Goal: Task Accomplishment & Management: Use online tool/utility

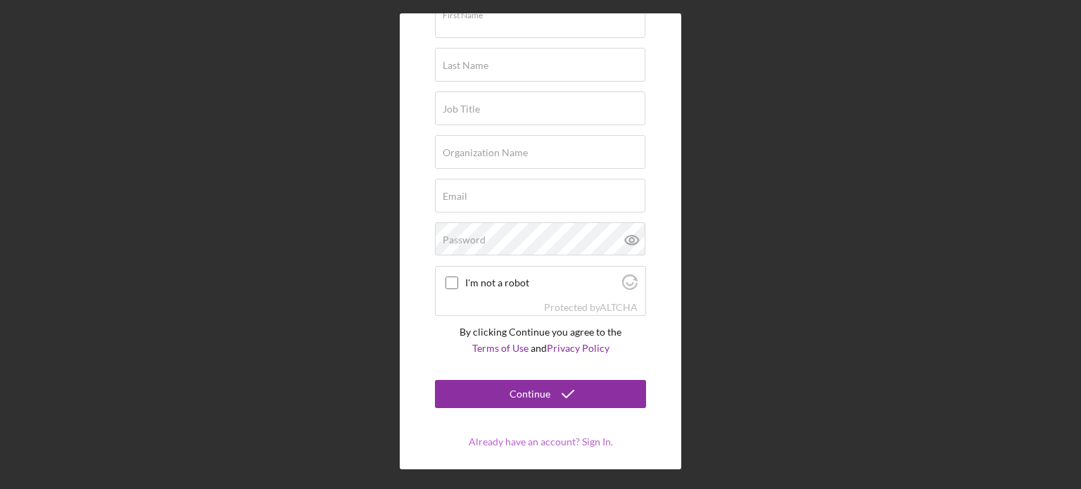
scroll to position [96, 0]
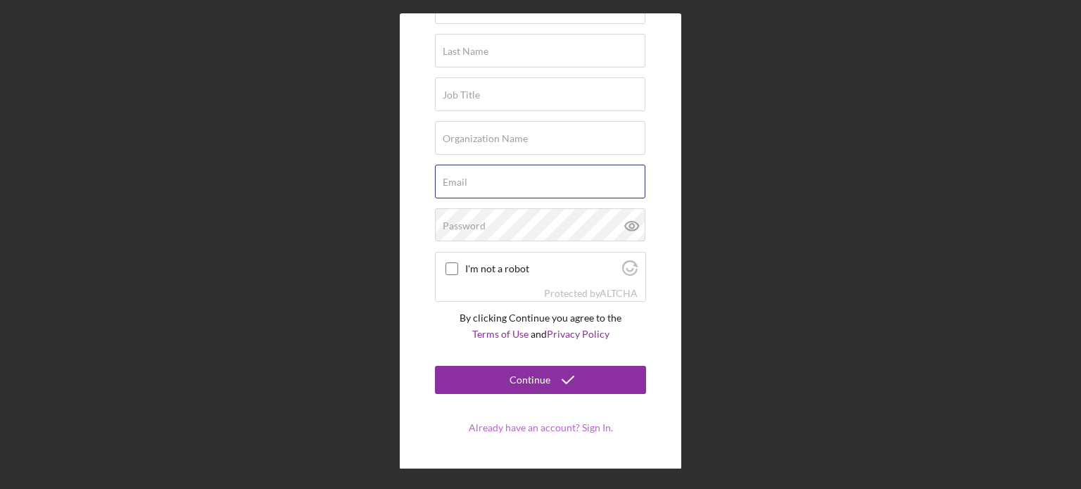
type input "[EMAIL_ADDRESS][DOMAIN_NAME]"
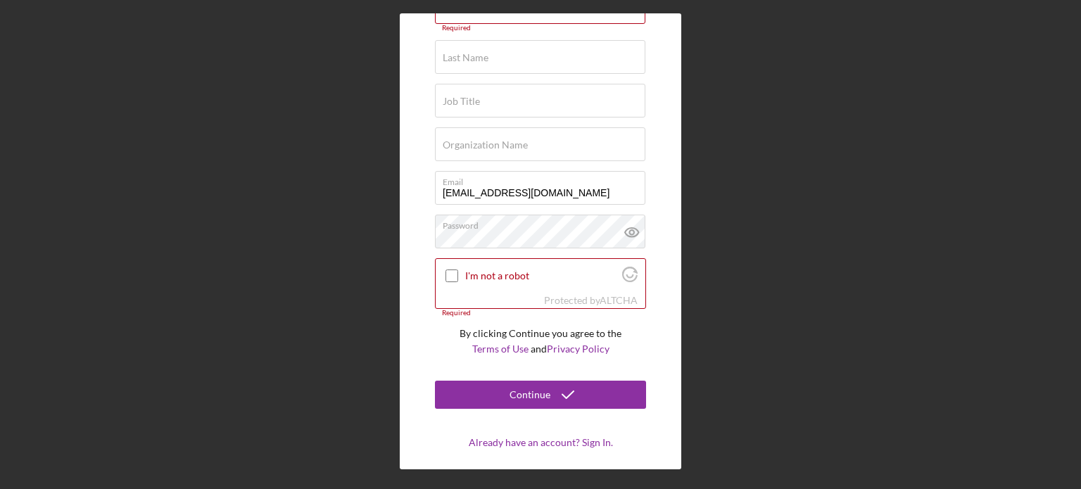
click at [541, 428] on form "Try Lenderfit First Name Required Last Name Required Job Title Required Organiz…" at bounding box center [540, 201] width 211 height 496
click at [542, 443] on link "Already have an account? Sign In." at bounding box center [541, 442] width 144 height 12
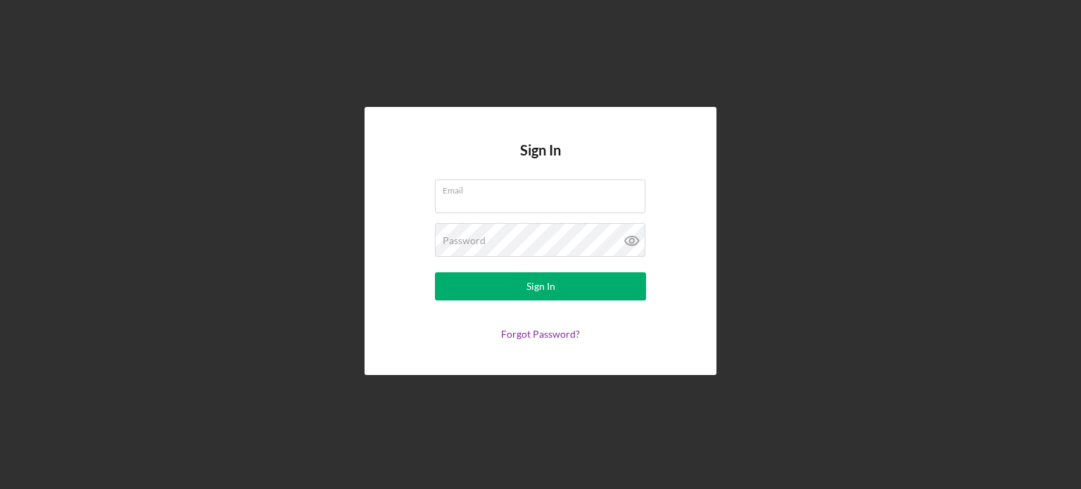
type input "[EMAIL_ADDRESS][DOMAIN_NAME]"
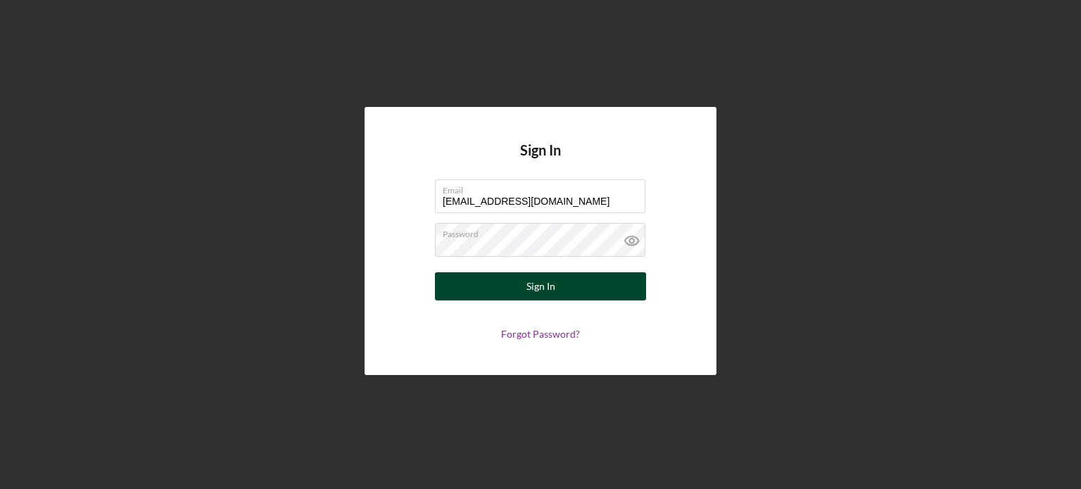
click at [547, 288] on div "Sign In" at bounding box center [540, 286] width 29 height 28
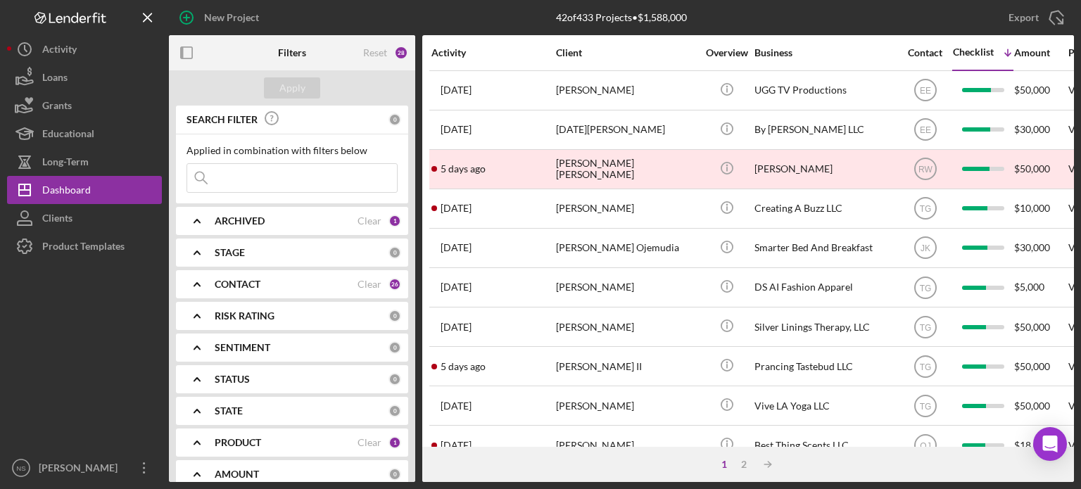
click at [380, 284] on div "CONTACT Clear 26" at bounding box center [308, 284] width 186 height 13
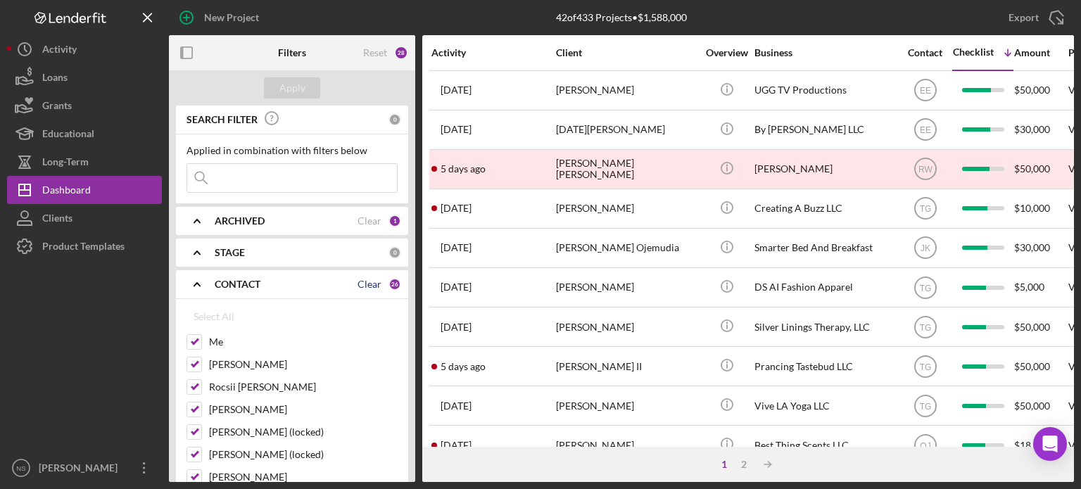
click at [357, 286] on div "Clear" at bounding box center [369, 284] width 24 height 11
checkbox input "false"
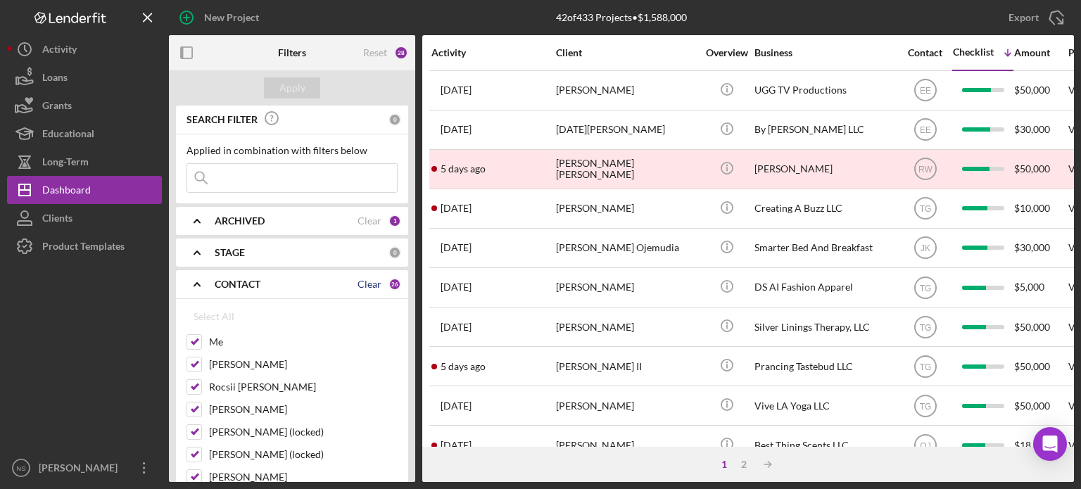
checkbox input "false"
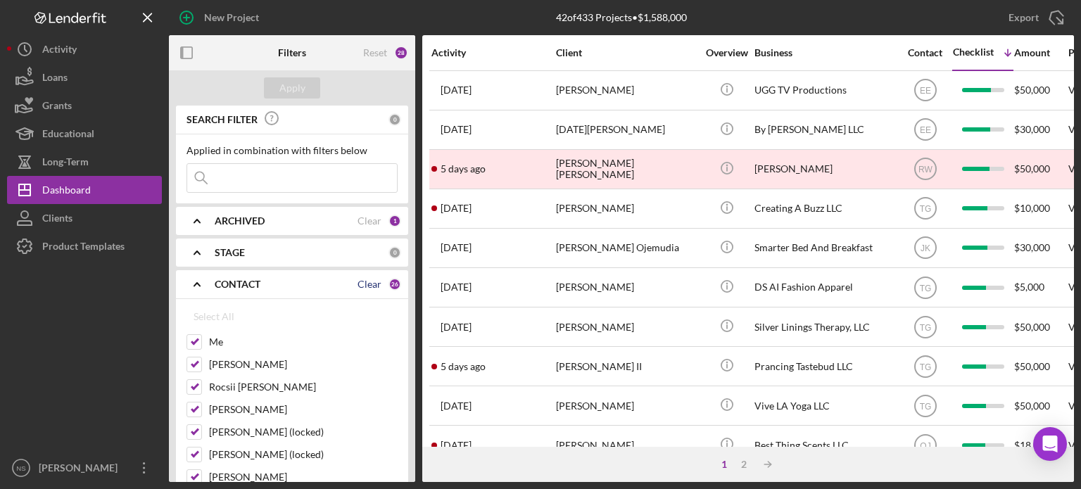
checkbox input "false"
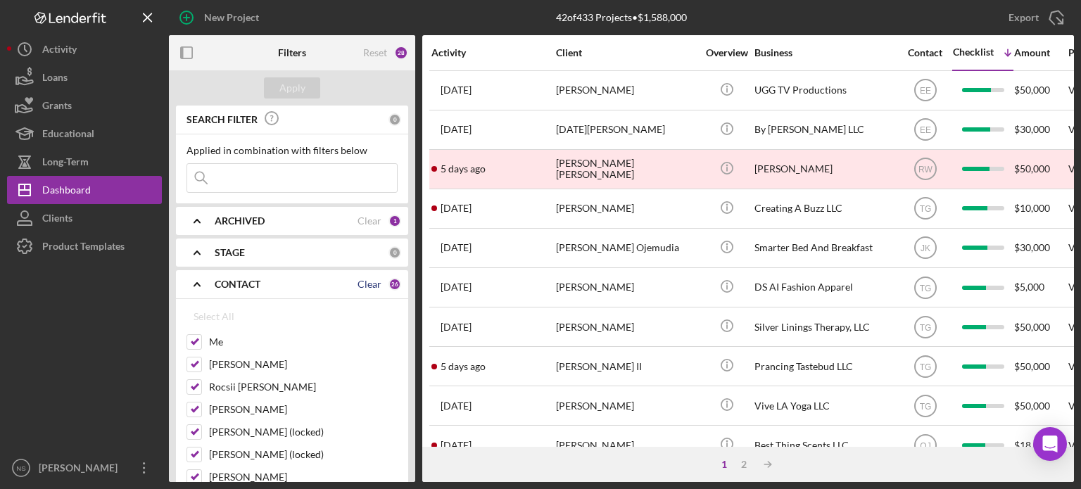
checkbox input "false"
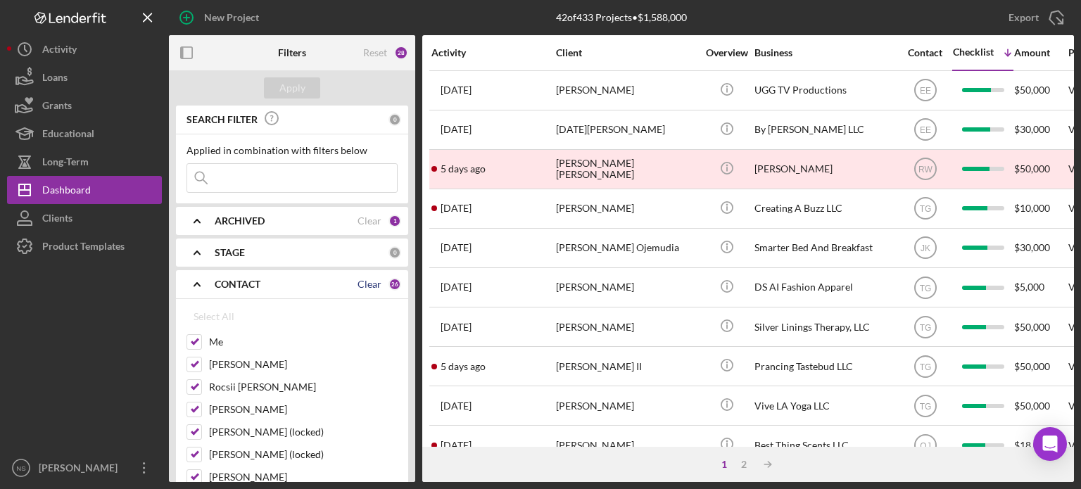
checkbox input "false"
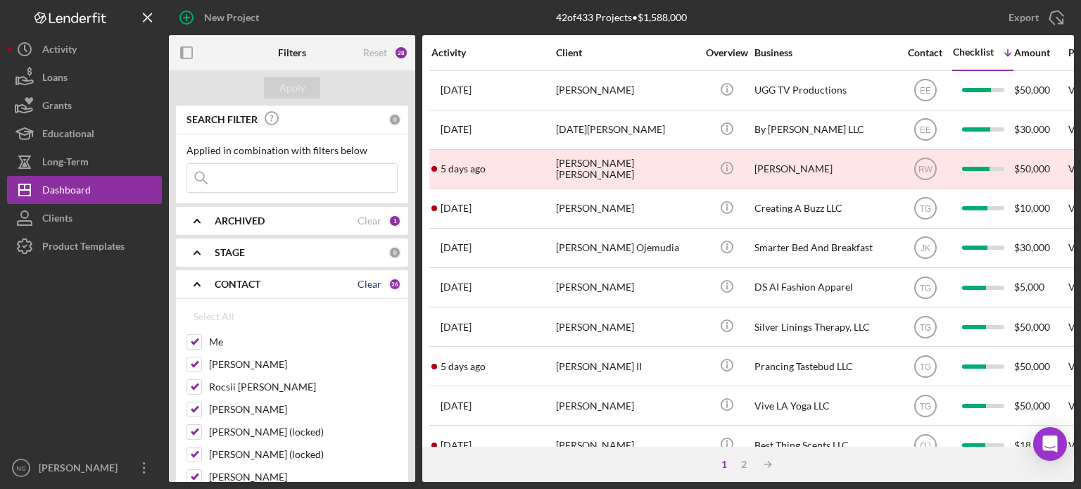
checkbox input "false"
click at [198, 337] on input "Me" at bounding box center [194, 342] width 14 height 14
checkbox input "true"
click at [292, 89] on div "Apply" at bounding box center [292, 87] width 26 height 21
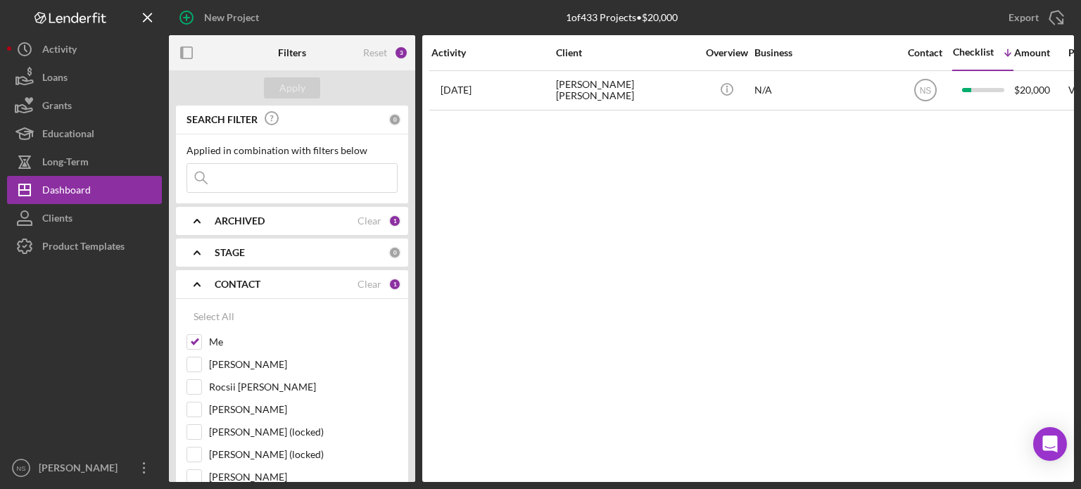
click at [332, 224] on div "ARCHIVED" at bounding box center [286, 220] width 143 height 11
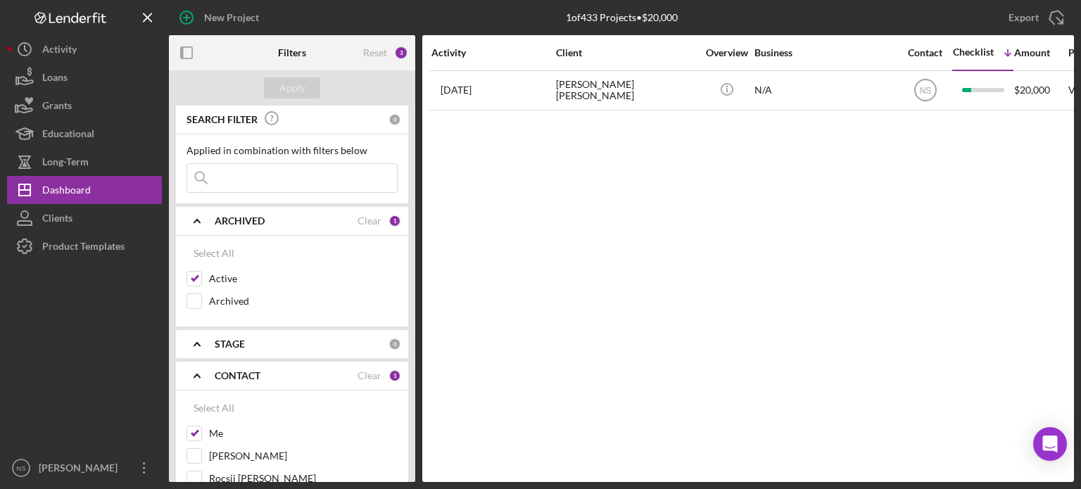
click at [332, 224] on div "ARCHIVED" at bounding box center [286, 220] width 143 height 11
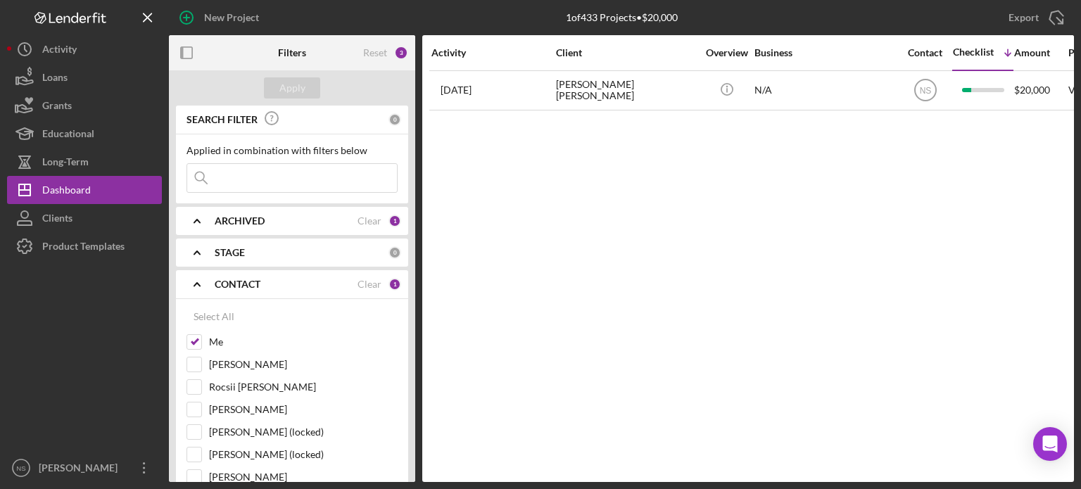
click at [252, 284] on b "CONTACT" at bounding box center [238, 284] width 46 height 11
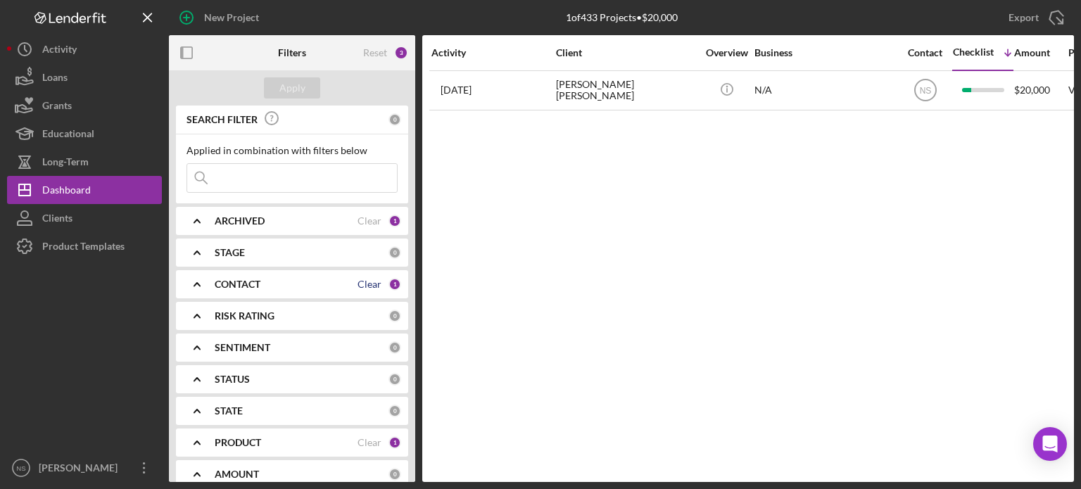
click at [358, 282] on div "Clear" at bounding box center [369, 284] width 24 height 11
click at [237, 282] on b "CONTACT" at bounding box center [238, 284] width 46 height 11
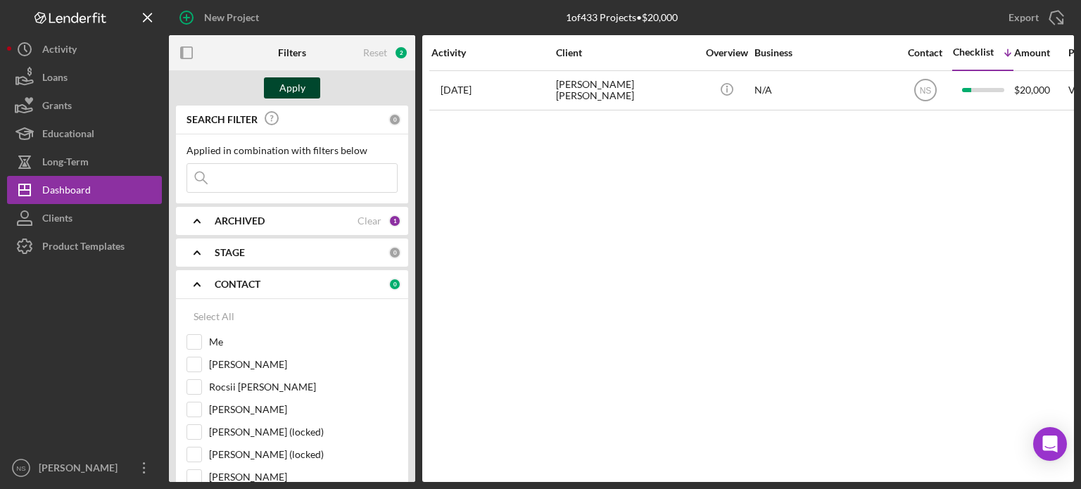
click at [298, 84] on div "Apply" at bounding box center [292, 87] width 26 height 21
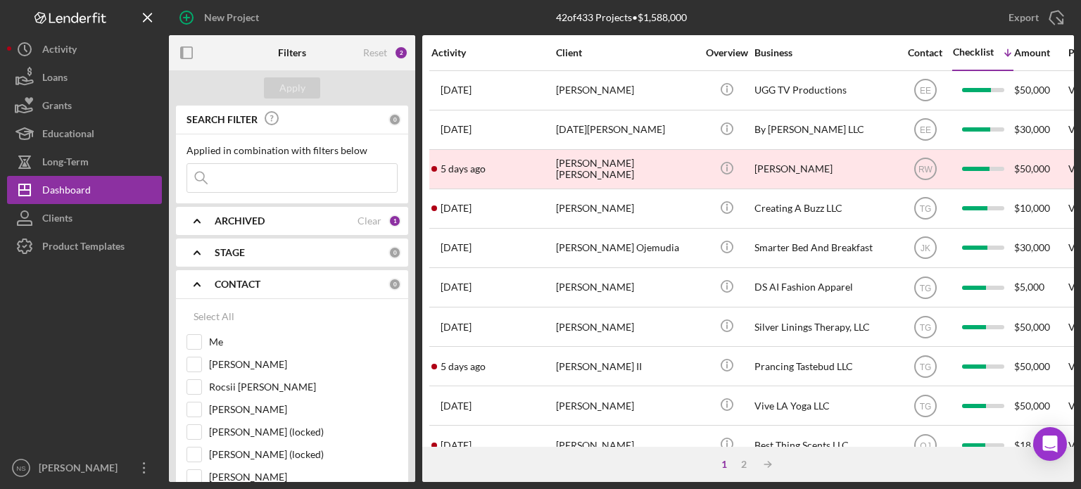
click at [457, 51] on div "Activity" at bounding box center [492, 52] width 123 height 11
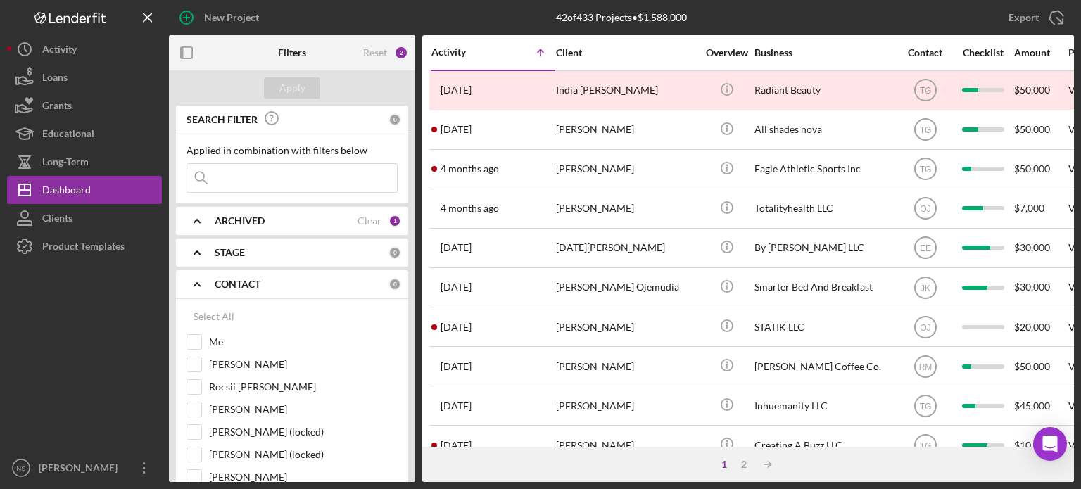
click at [541, 53] on icon "Icon/Table Sort Arrow" at bounding box center [540, 53] width 28 height 28
click at [484, 52] on div "Activity" at bounding box center [462, 51] width 62 height 11
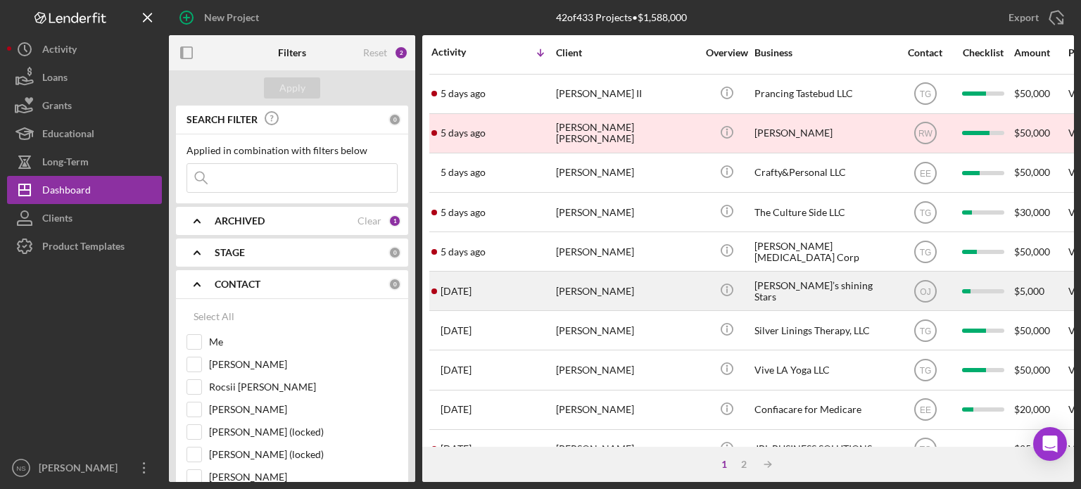
scroll to position [141, 0]
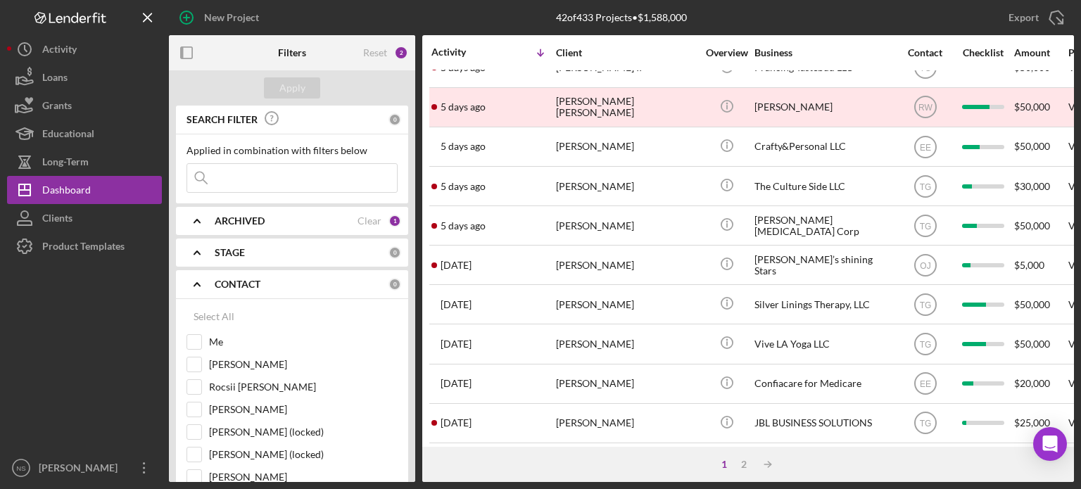
click at [293, 177] on input at bounding box center [292, 178] width 210 height 28
type input "[PERSON_NAME]"
click at [292, 87] on div "Apply" at bounding box center [292, 87] width 26 height 21
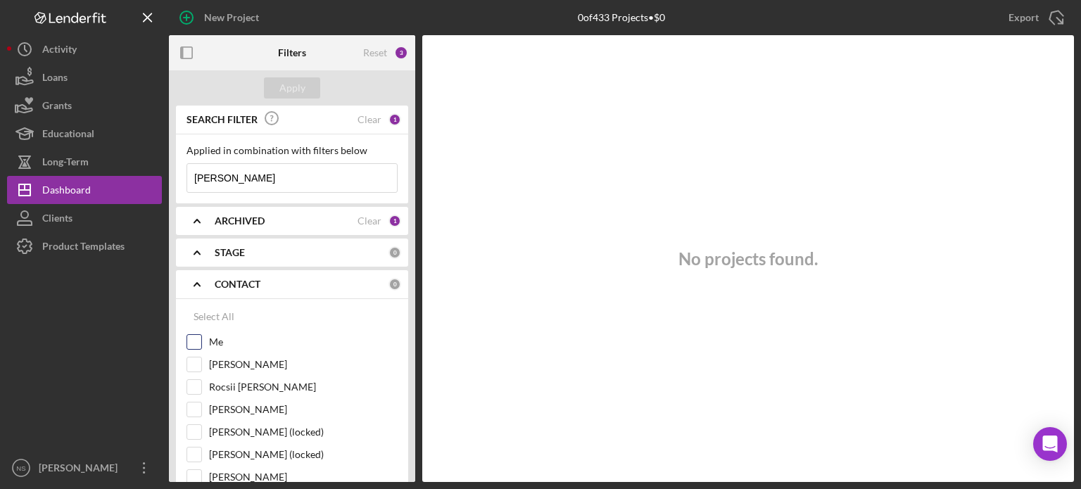
click at [191, 338] on input "Me" at bounding box center [194, 342] width 14 height 14
checkbox input "true"
click at [306, 91] on button "Apply" at bounding box center [292, 87] width 56 height 21
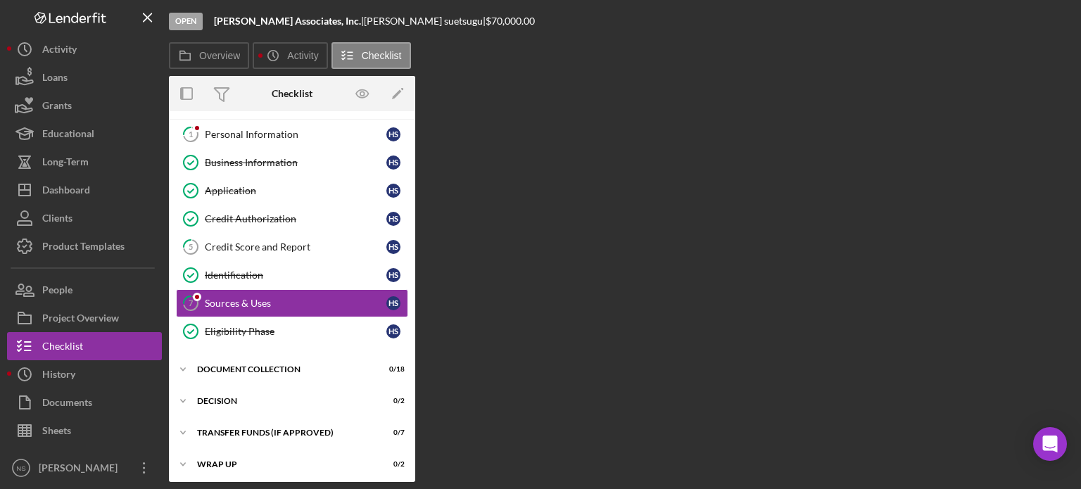
scroll to position [28, 0]
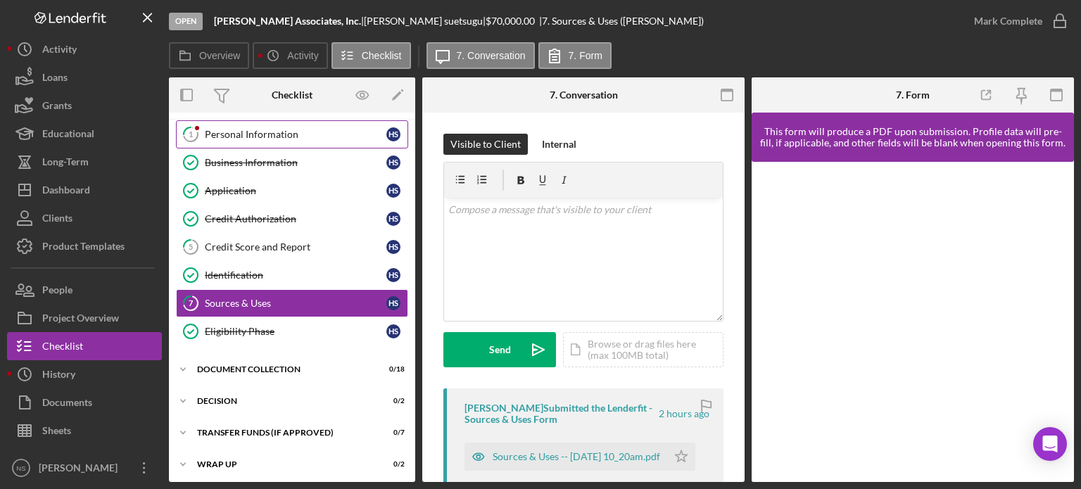
click at [264, 139] on link "1 Personal Information h s" at bounding box center [292, 134] width 232 height 28
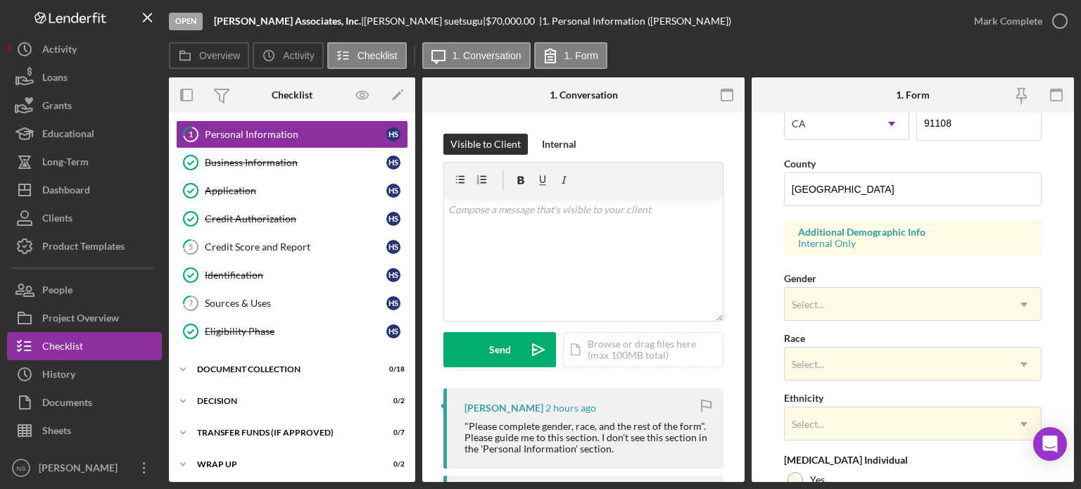
scroll to position [422, 0]
click at [503, 239] on div "v Color teal Color pink Remove color Add row above Add row below Add column bef…" at bounding box center [583, 259] width 279 height 123
click at [491, 344] on div "Send" at bounding box center [500, 349] width 22 height 35
